Goal: Book appointment/travel/reservation

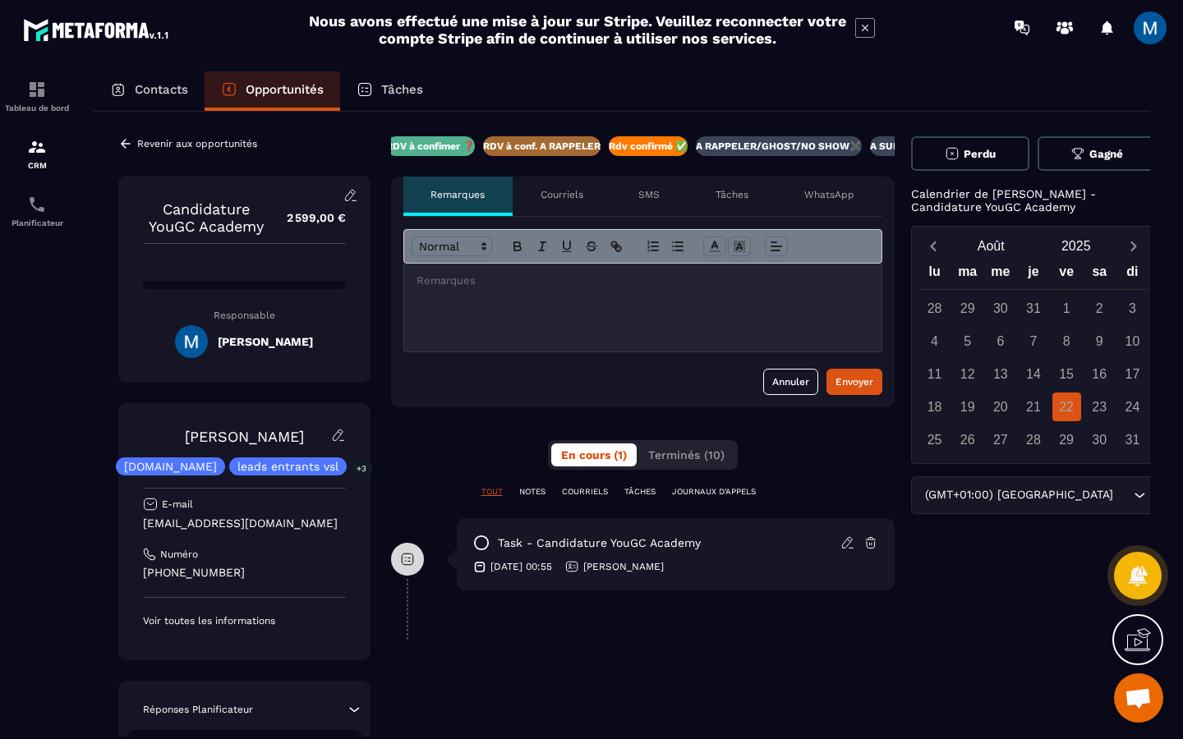
scroll to position [0, 247]
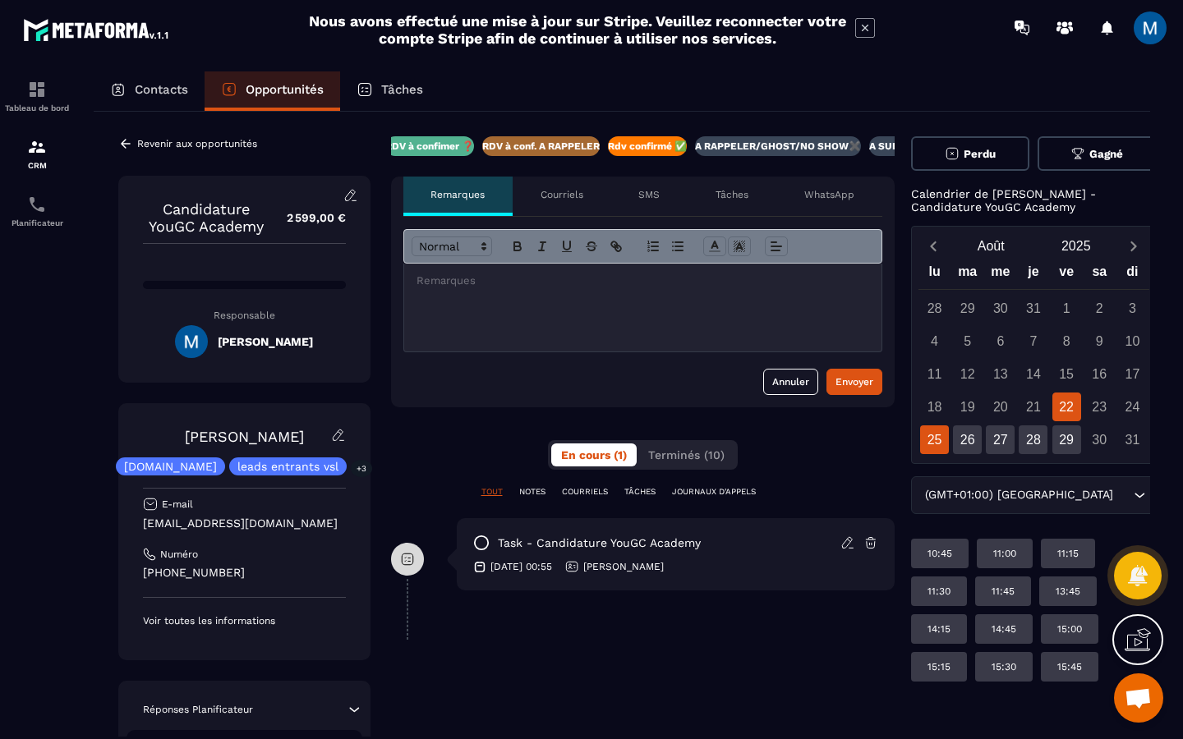
click at [936, 444] on div "25" at bounding box center [934, 439] width 29 height 29
click at [968, 614] on div "13:30" at bounding box center [939, 629] width 57 height 30
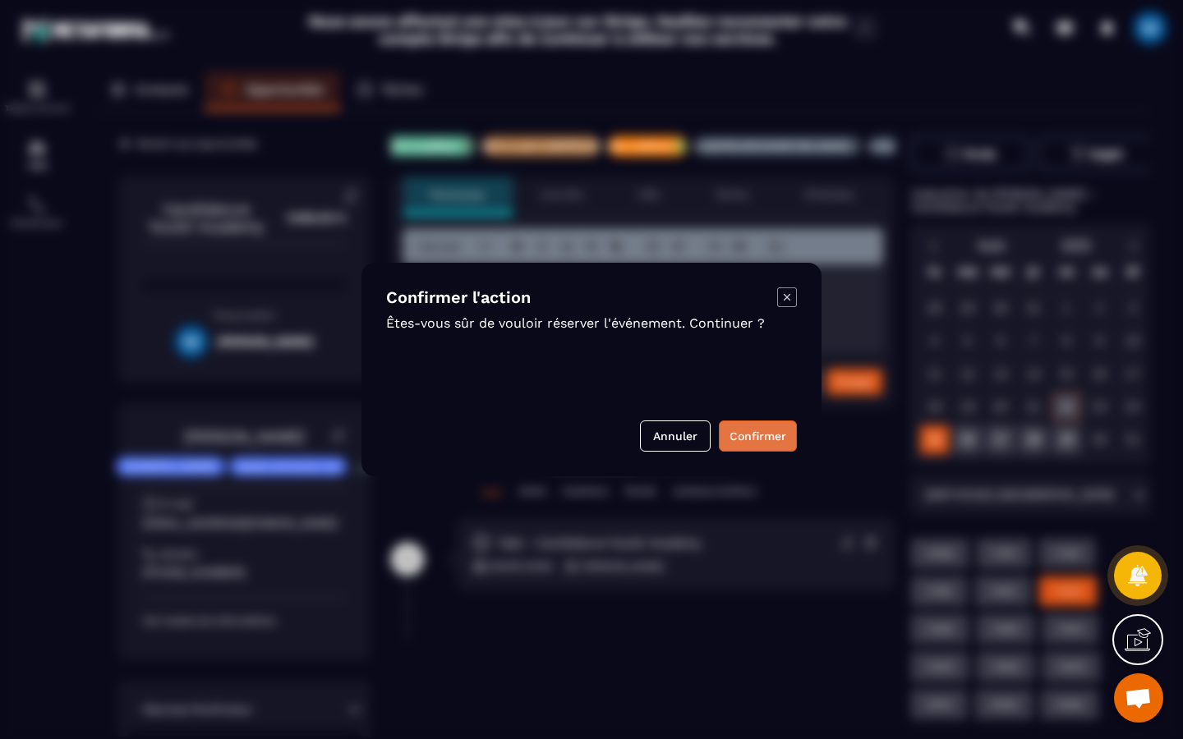
click at [758, 435] on button "Confirmer" at bounding box center [758, 436] width 78 height 31
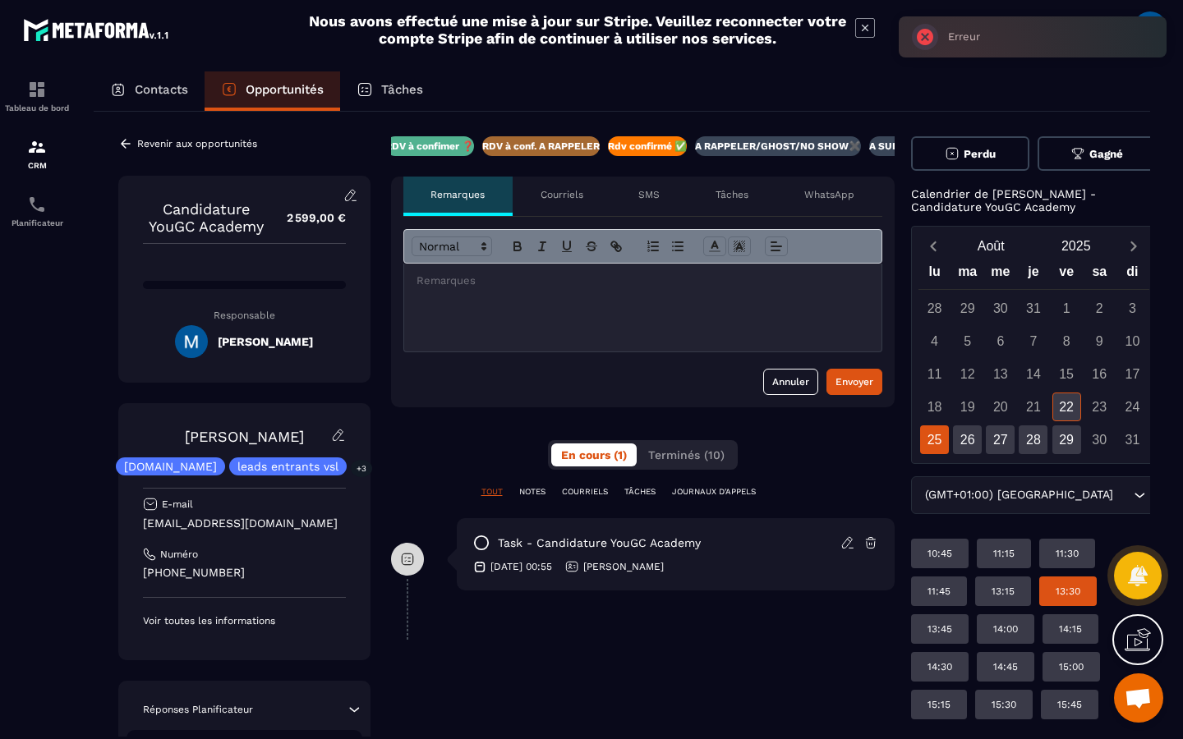
click at [609, 311] on div at bounding box center [642, 308] width 477 height 88
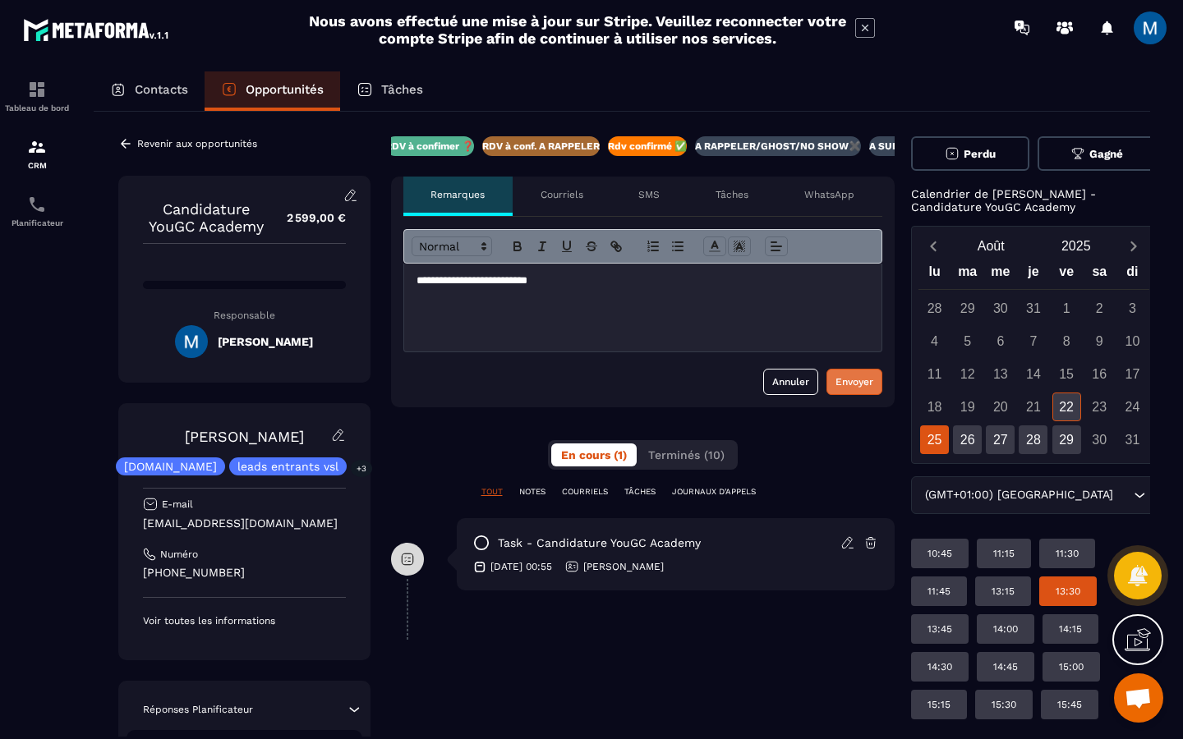
click at [853, 388] on div "Envoyer" at bounding box center [854, 382] width 38 height 16
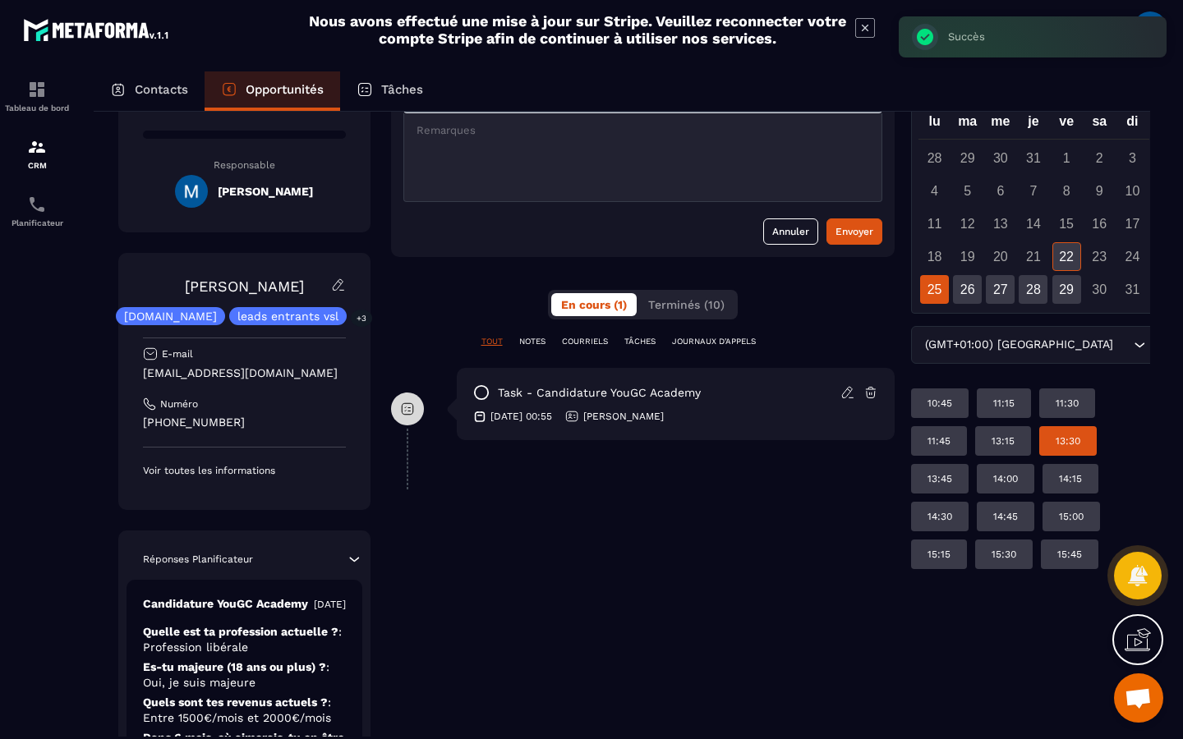
scroll to position [170, 0]
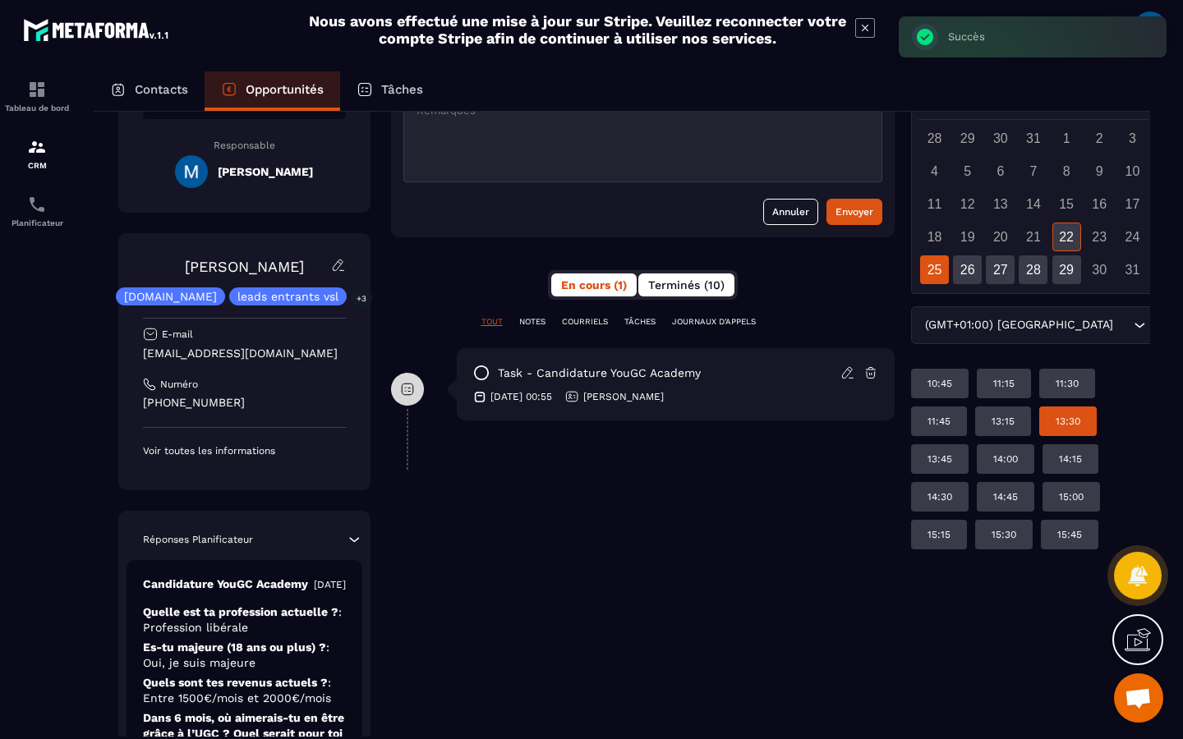
click at [701, 279] on span "Terminés (10)" at bounding box center [686, 284] width 76 height 13
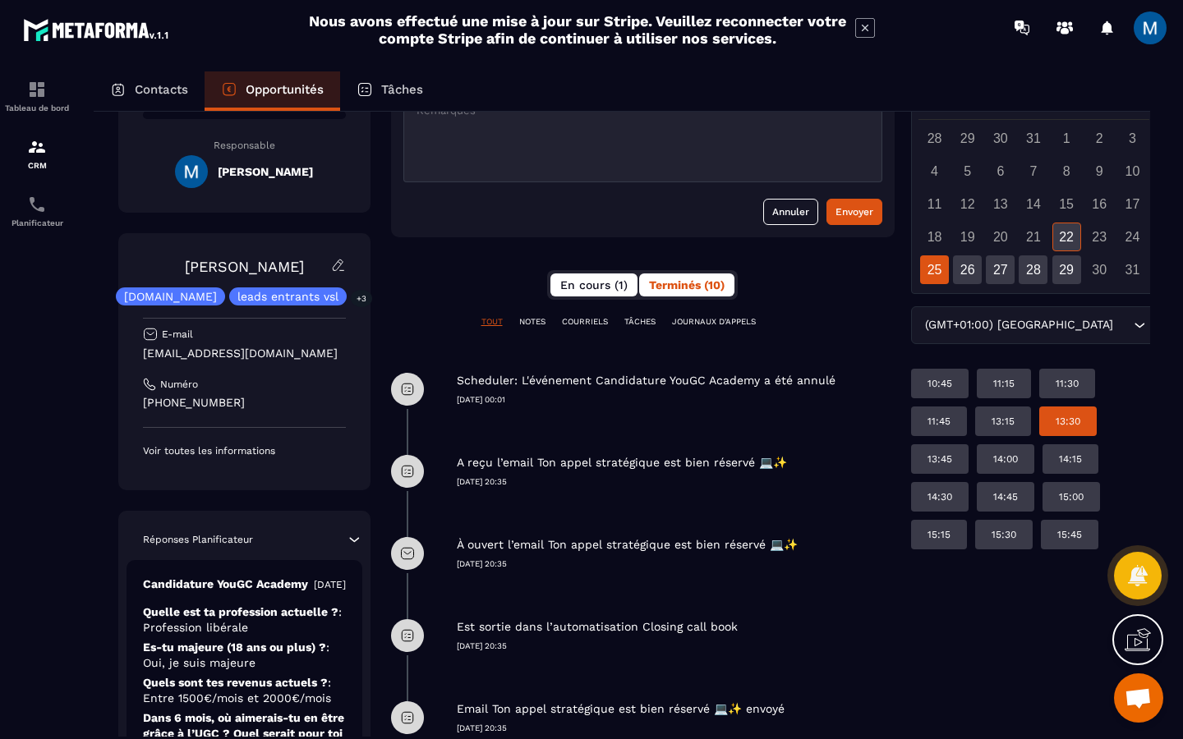
click at [596, 290] on span "En cours (1)" at bounding box center [593, 284] width 67 height 13
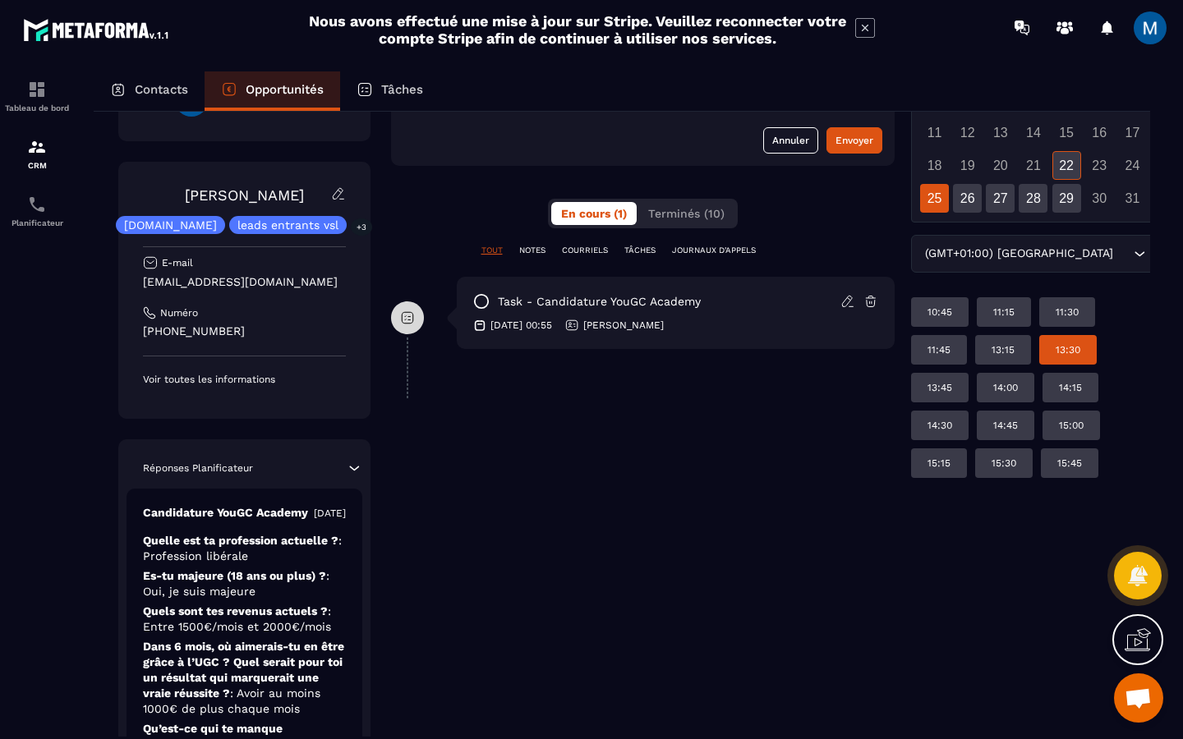
scroll to position [281, 0]
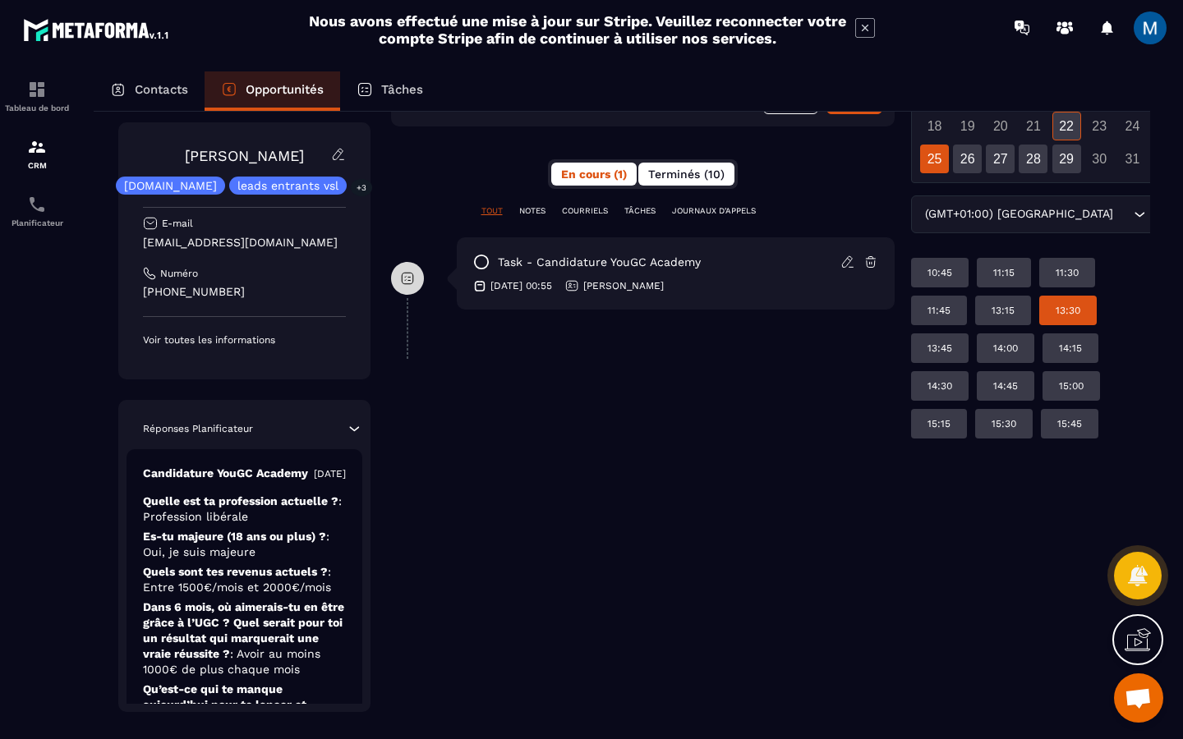
click at [709, 172] on span "Terminés (10)" at bounding box center [686, 174] width 76 height 13
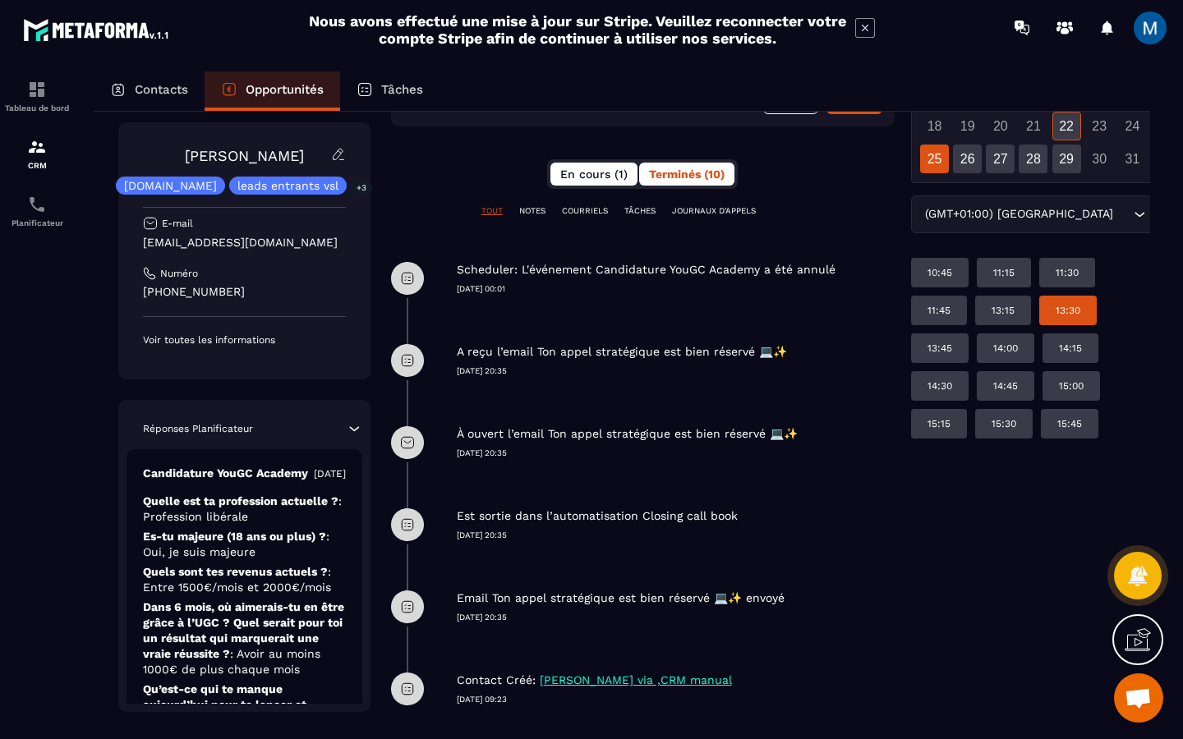
click at [569, 177] on span "En cours (1)" at bounding box center [593, 174] width 67 height 13
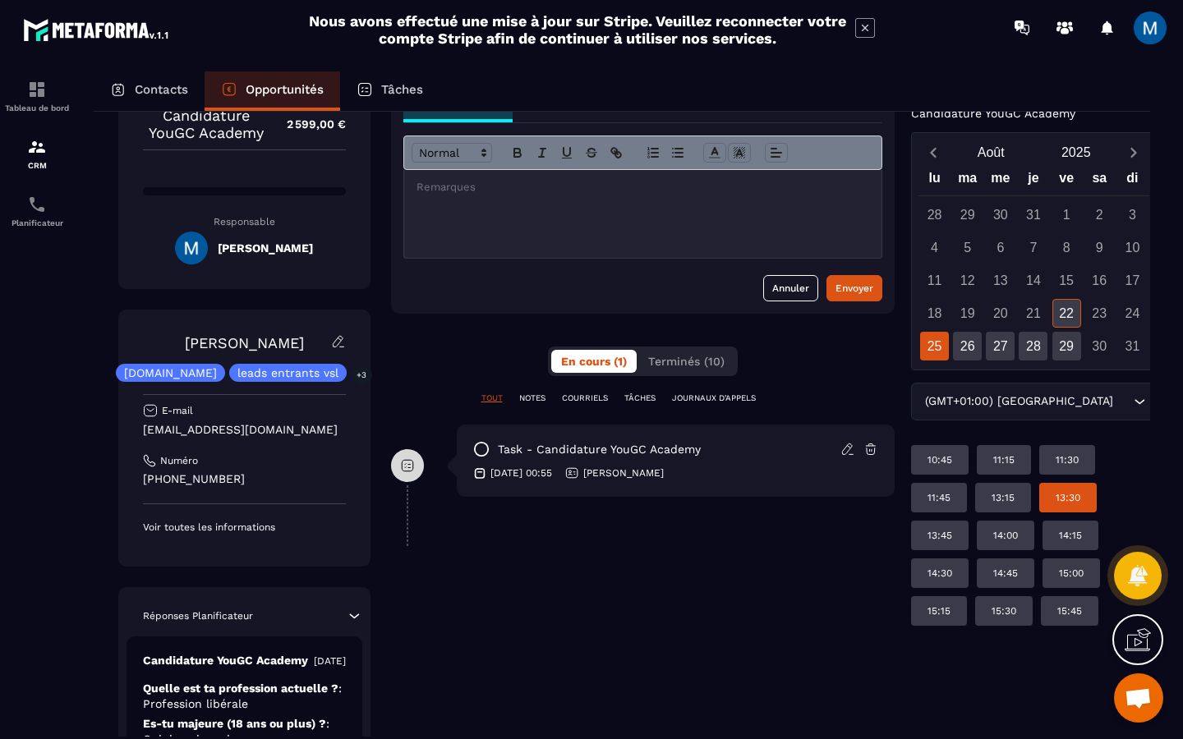
scroll to position [0, 0]
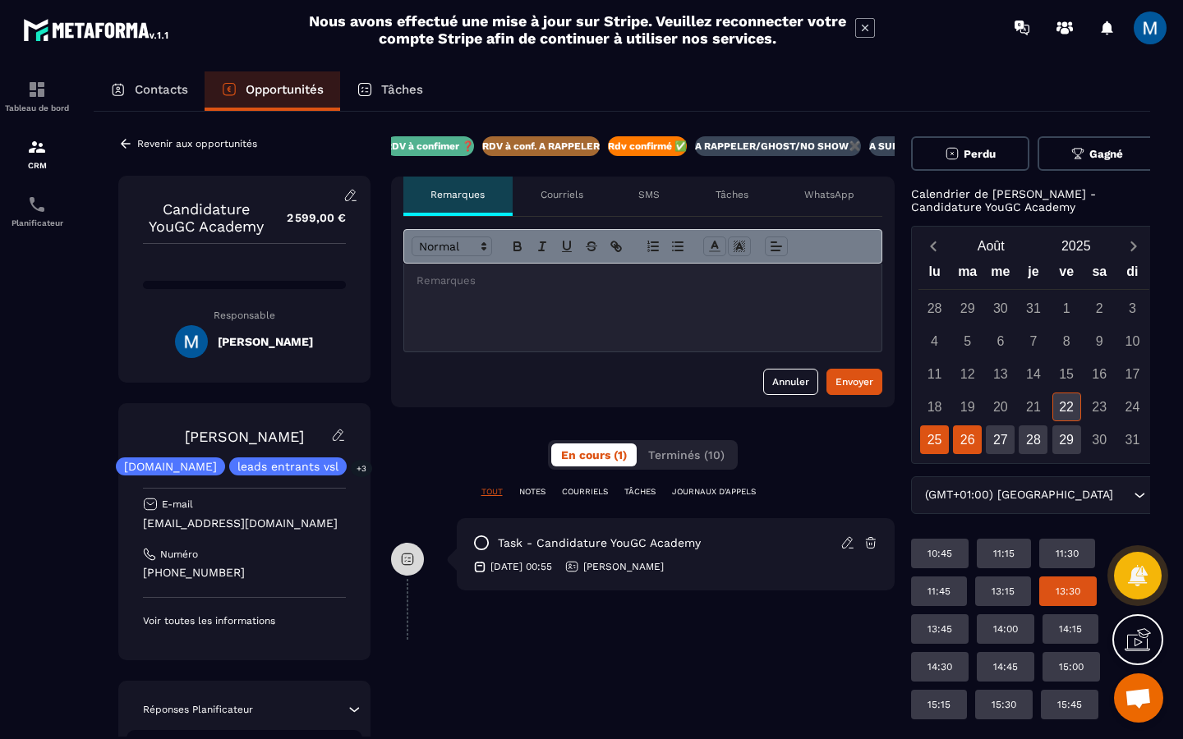
click at [968, 434] on div "26" at bounding box center [967, 439] width 29 height 29
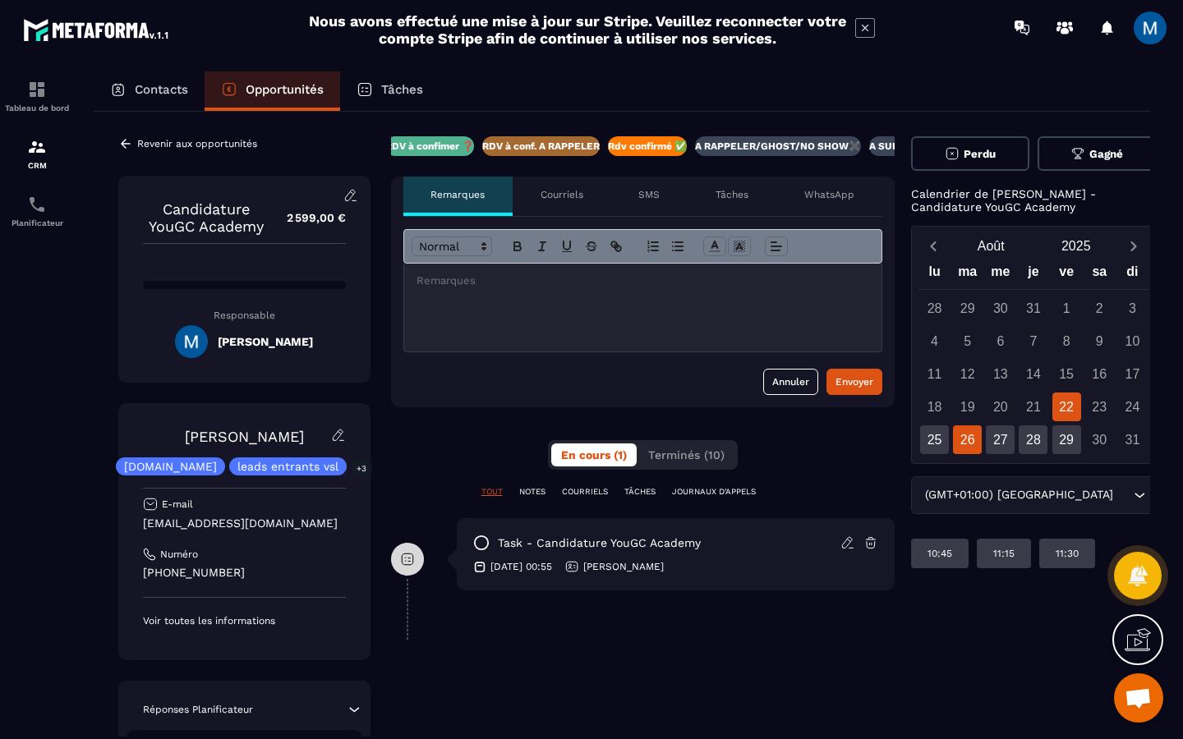
click at [1055, 407] on div "22" at bounding box center [1066, 407] width 29 height 29
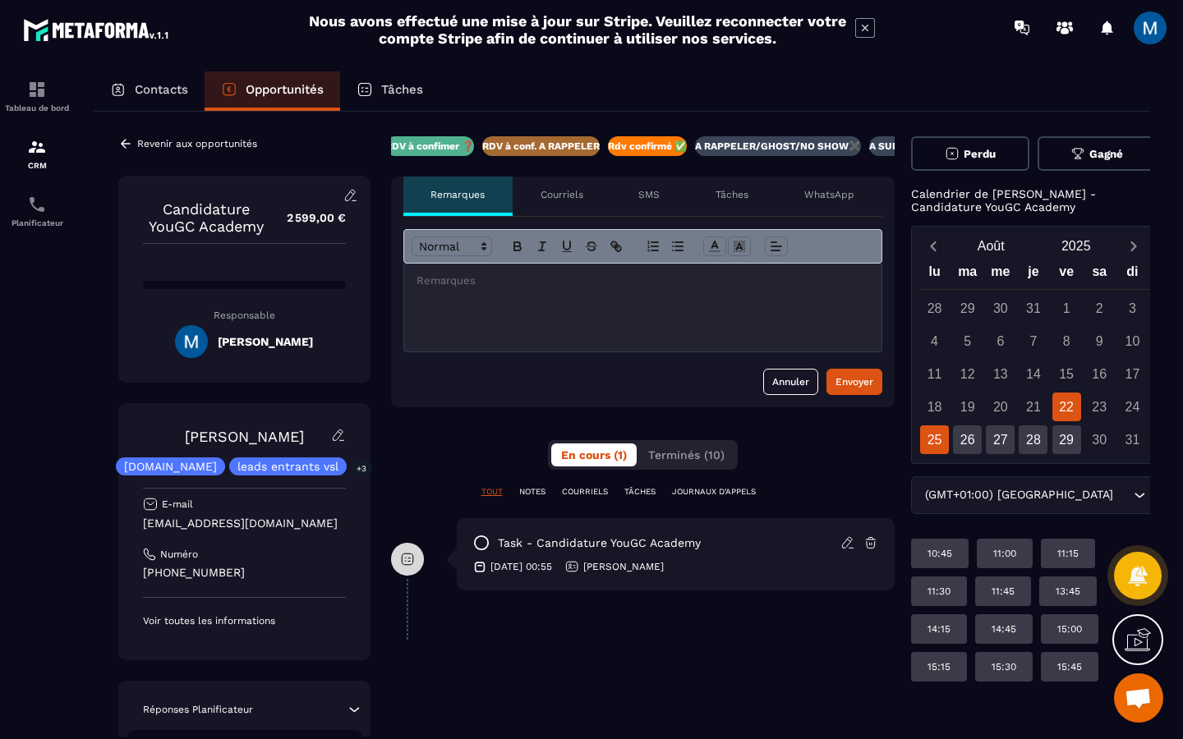
click at [930, 432] on div "25" at bounding box center [934, 439] width 29 height 29
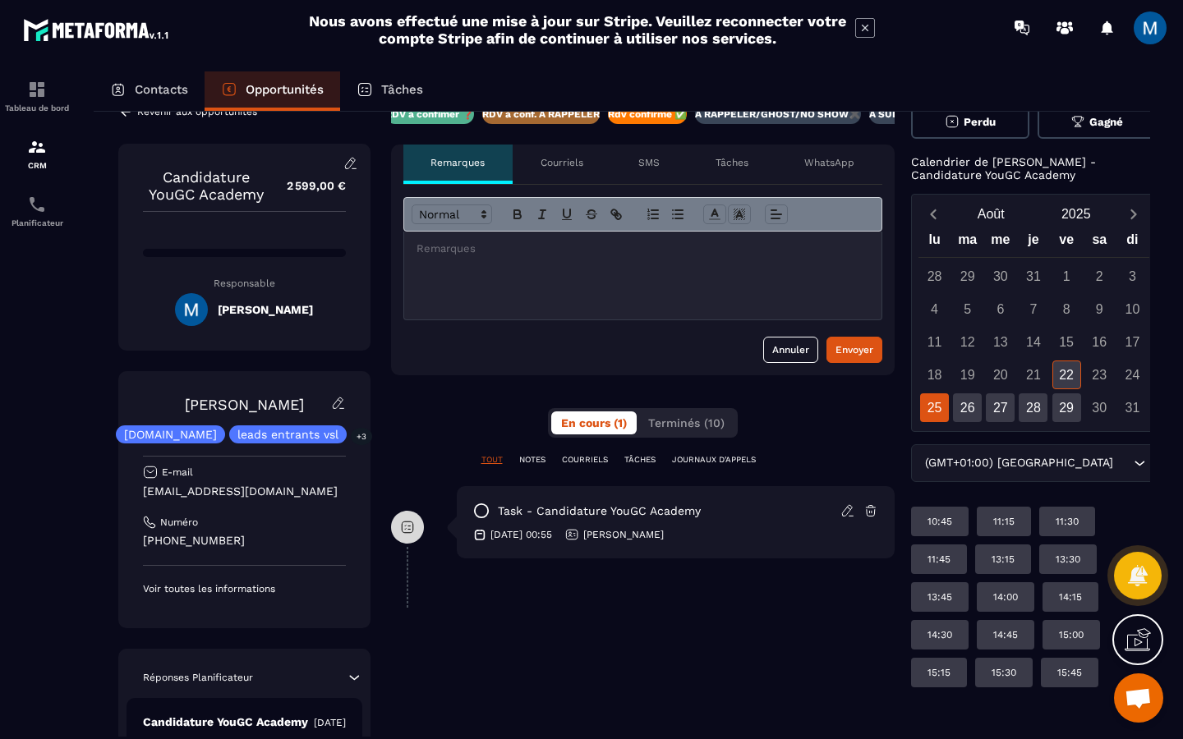
scroll to position [46, 0]
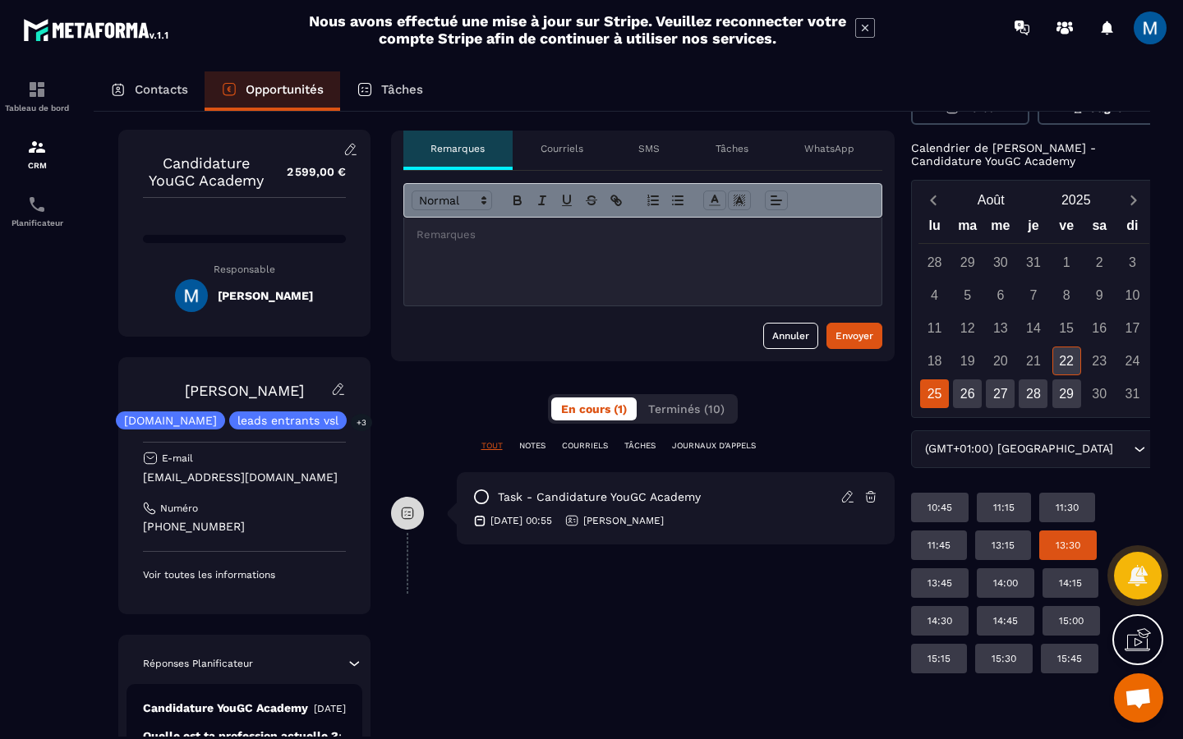
click at [1074, 551] on p "13:30" at bounding box center [1067, 545] width 25 height 13
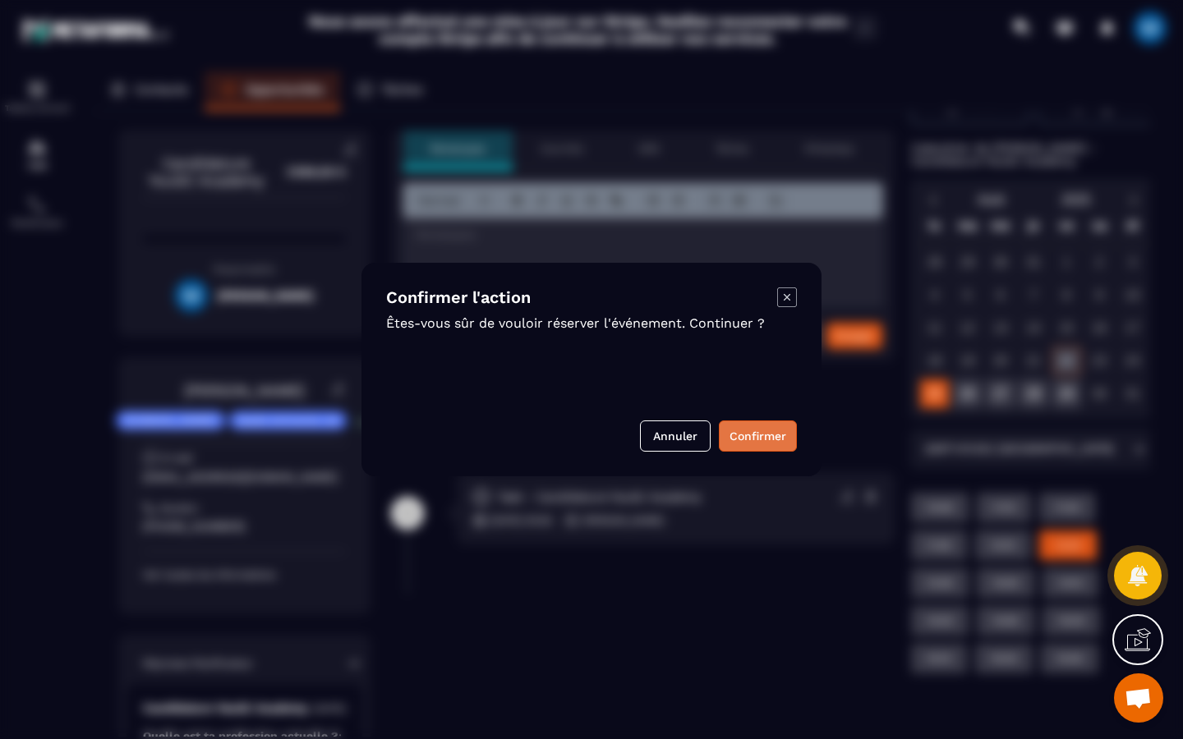
click at [761, 441] on button "Confirmer" at bounding box center [758, 436] width 78 height 31
